Goal: Information Seeking & Learning: Learn about a topic

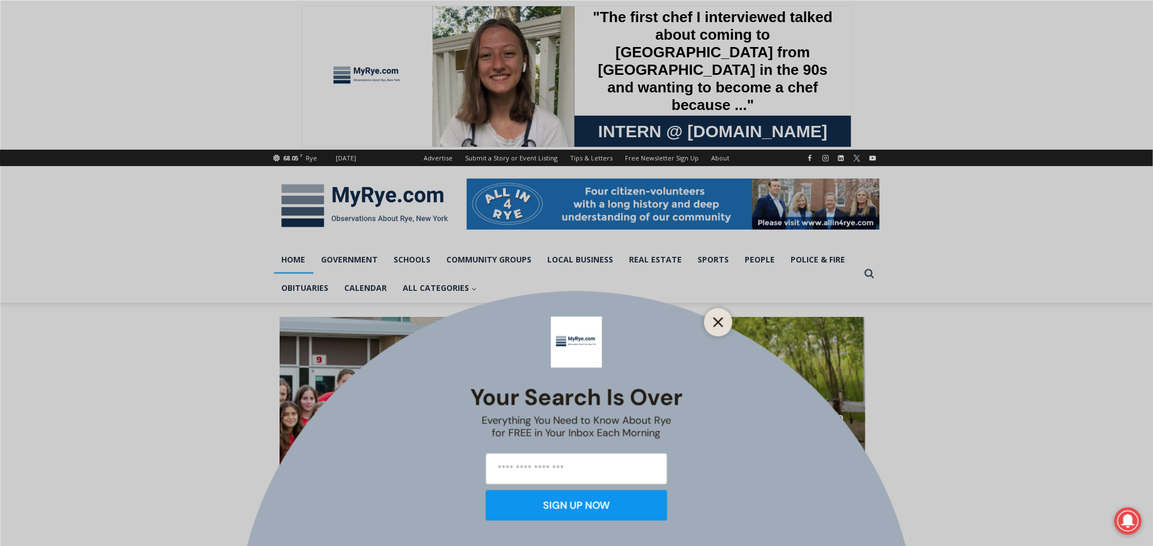
click at [721, 322] on icon "Close" at bounding box center [718, 322] width 10 height 10
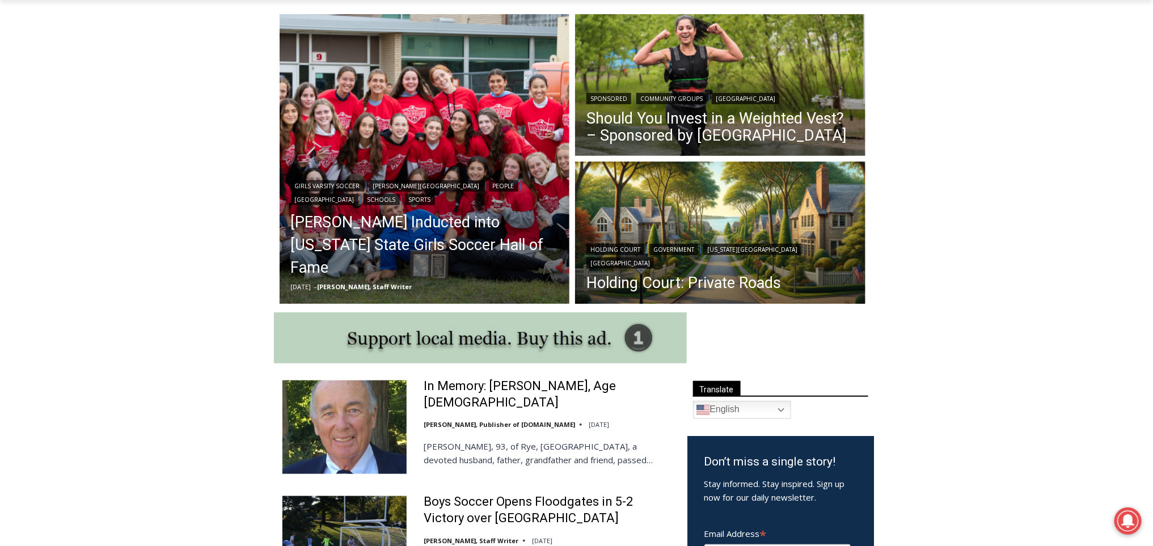
scroll to position [299, 0]
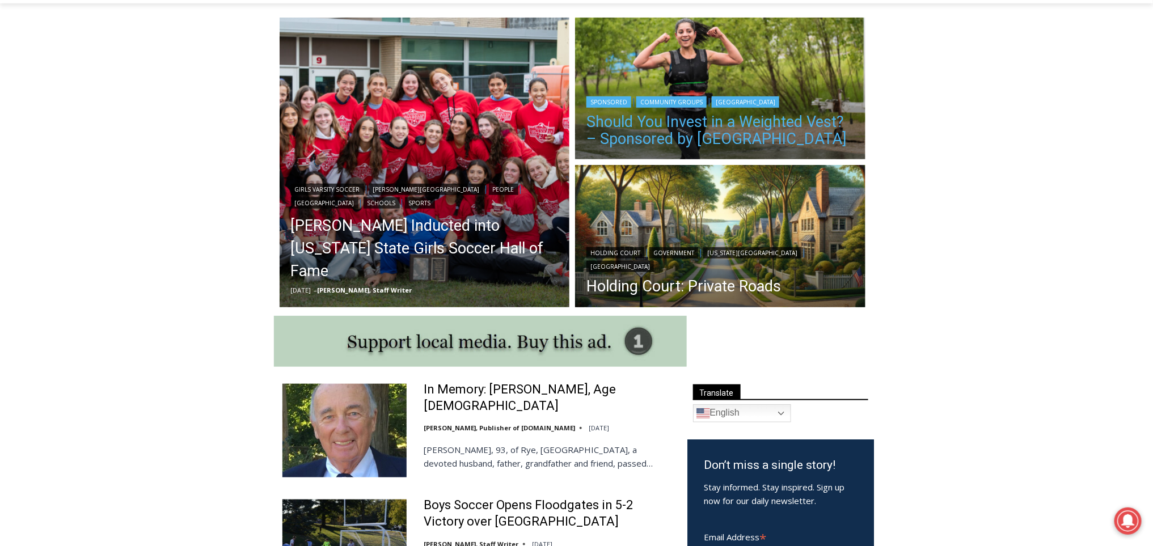
click at [802, 129] on link "Should You Invest in a Weighted Vest? – Sponsored by [GEOGRAPHIC_DATA]" at bounding box center [720, 130] width 268 height 34
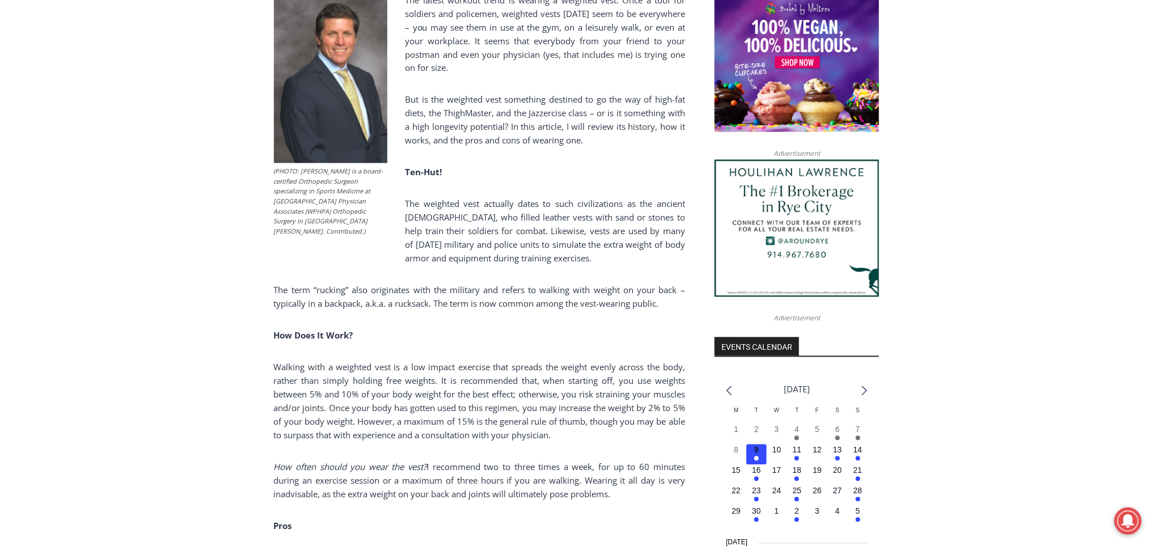
scroll to position [950, 0]
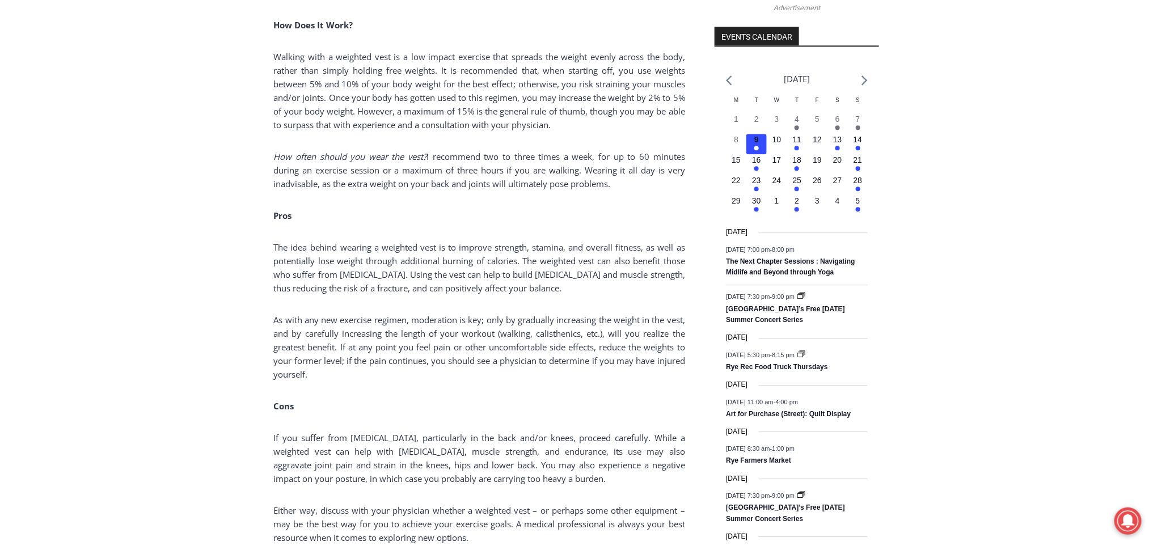
scroll to position [1264, 0]
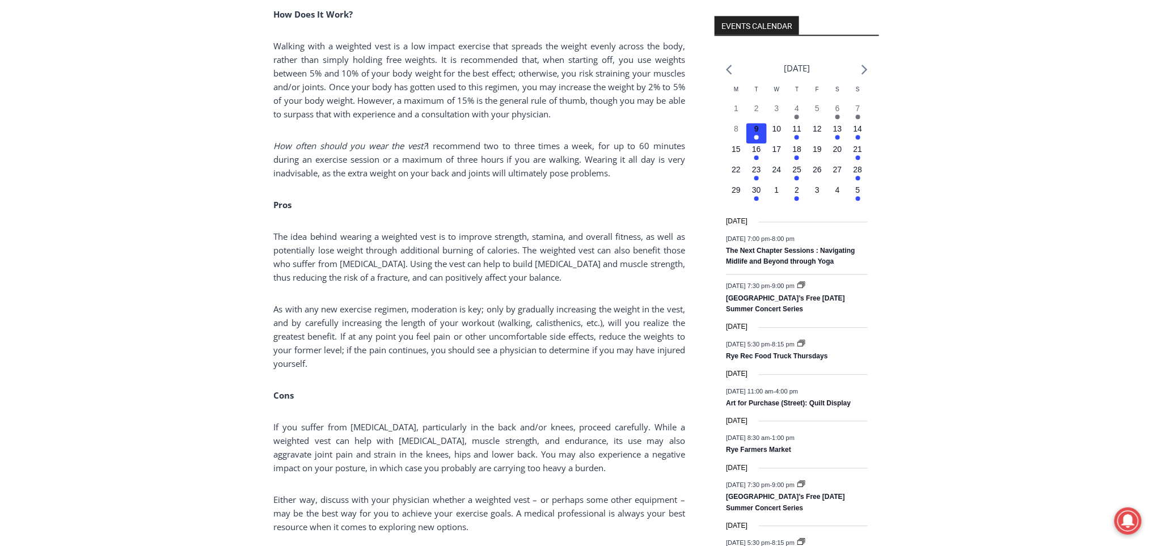
click at [1147, 282] on div "Home > Sponsored > Should You Invest in a Weighted Vest? – Sponsored by [GEOGRA…" at bounding box center [576, 328] width 1153 height 2579
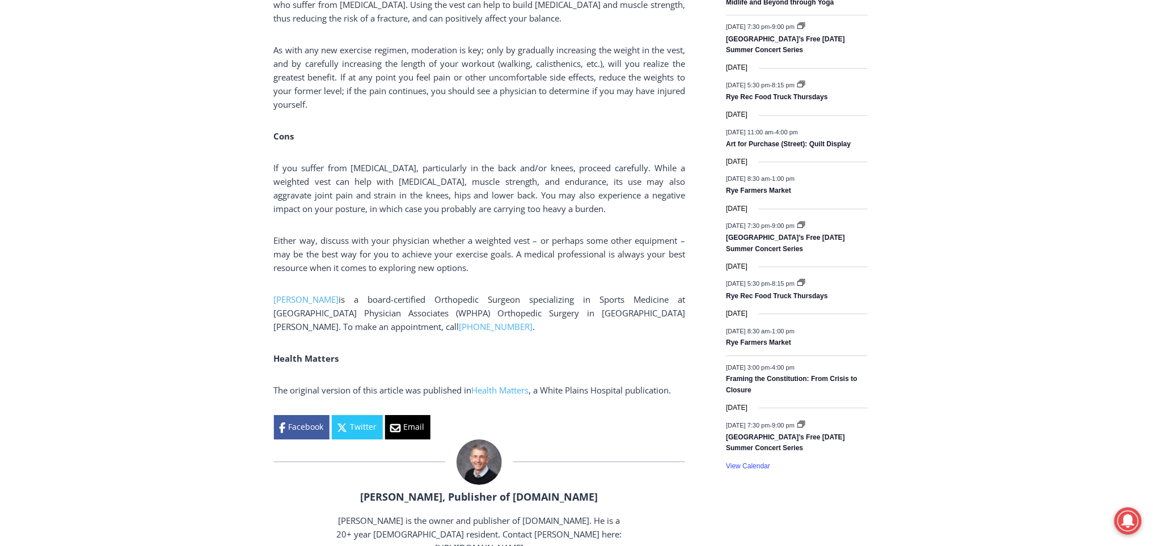
scroll to position [1567, 0]
